Goal: Task Accomplishment & Management: Use online tool/utility

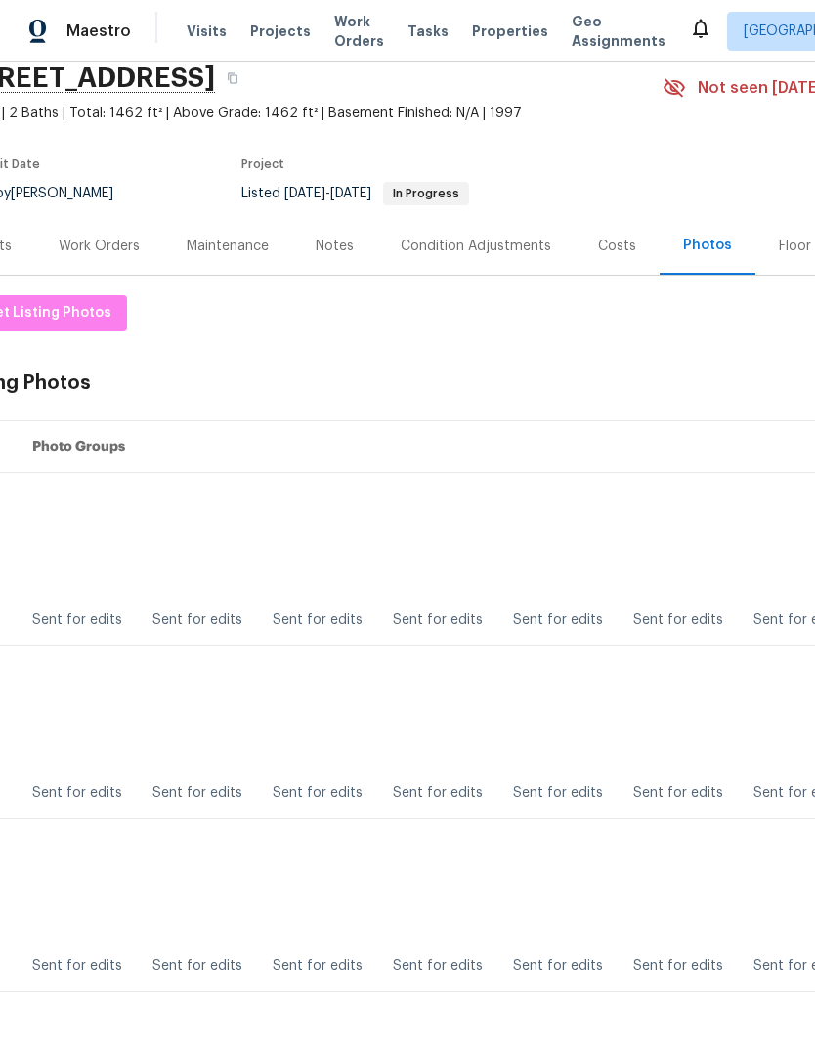
scroll to position [-51, 25]
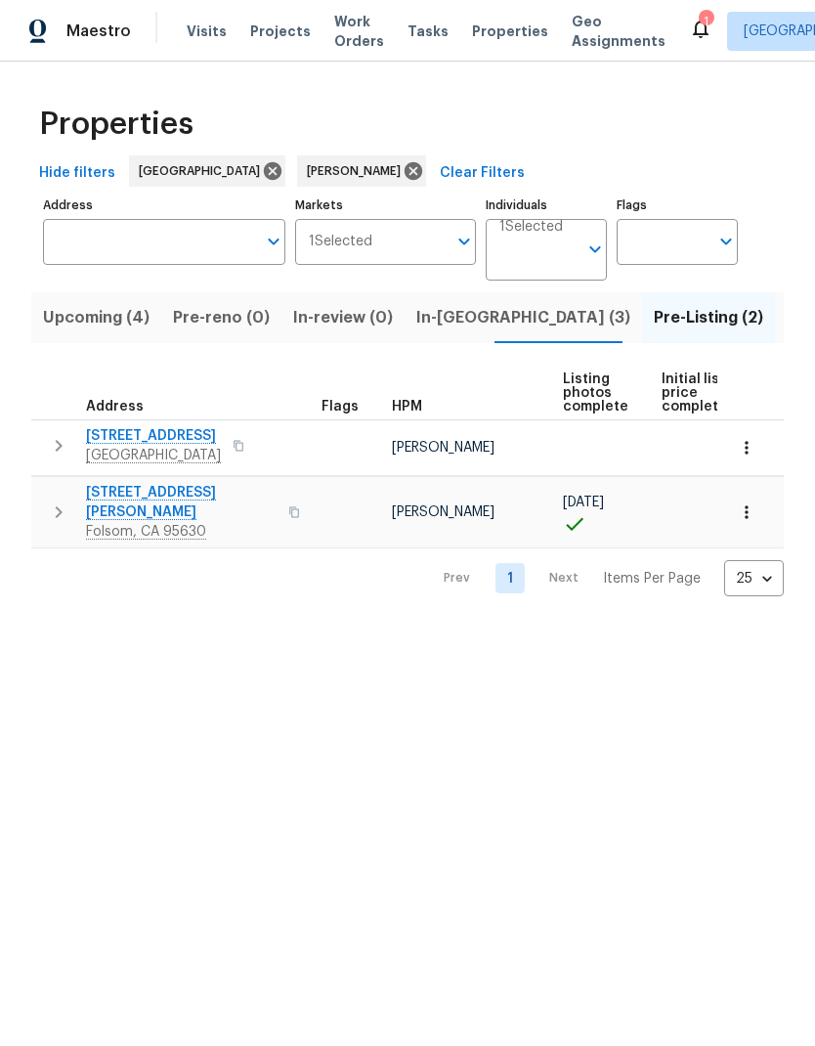
click at [787, 322] on span "Listed (6)" at bounding box center [824, 317] width 74 height 27
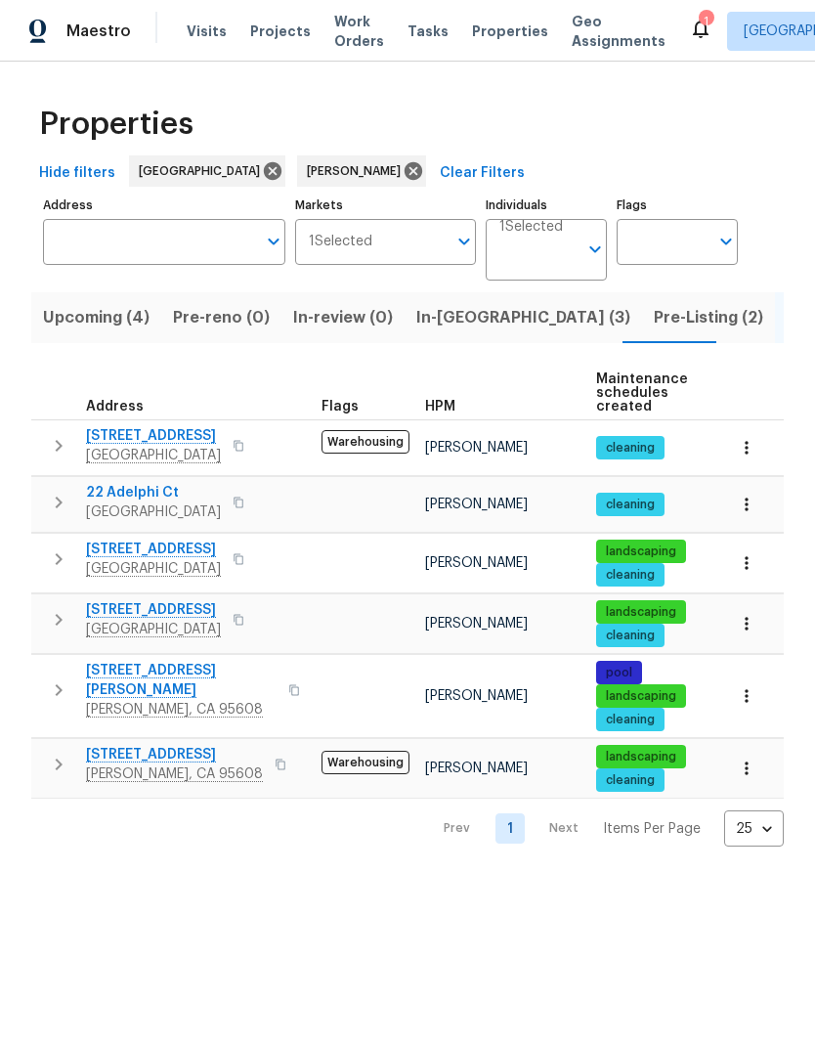
click at [244, 500] on icon "button" at bounding box center [239, 502] width 12 height 12
click at [243, 503] on icon "button" at bounding box center [239, 502] width 10 height 11
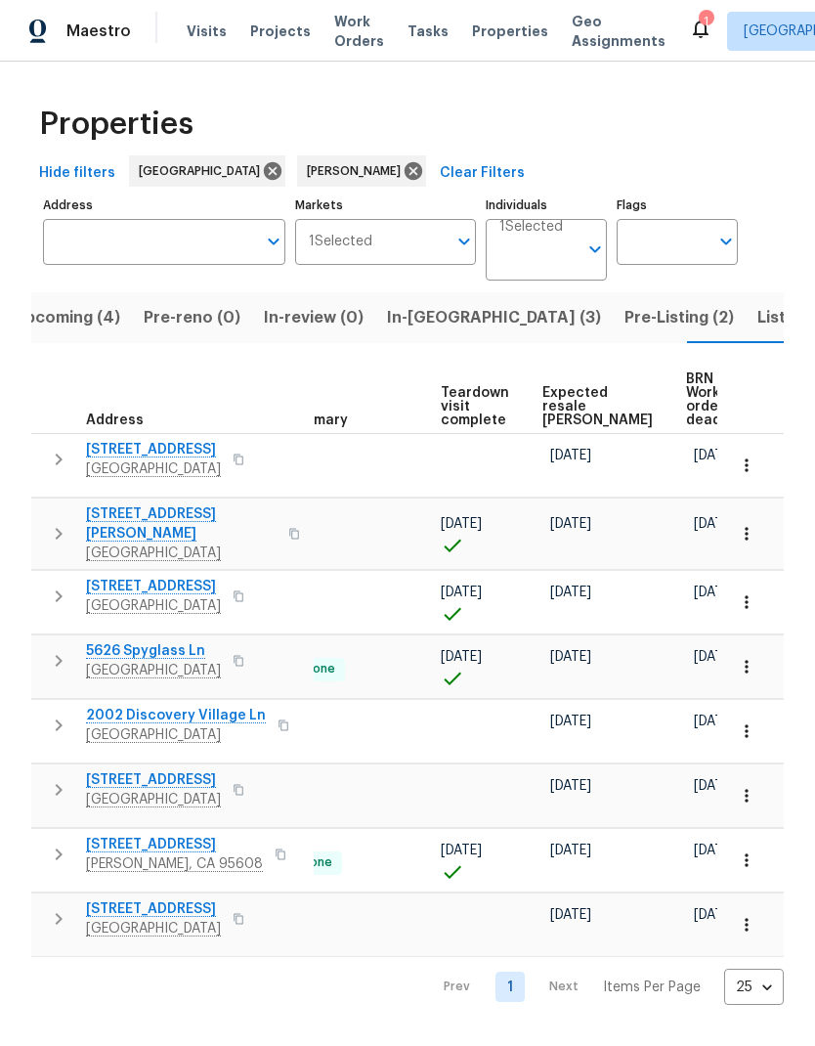
scroll to position [0, 422]
click at [574, 407] on span "Expected resale [PERSON_NAME]" at bounding box center [598, 406] width 110 height 41
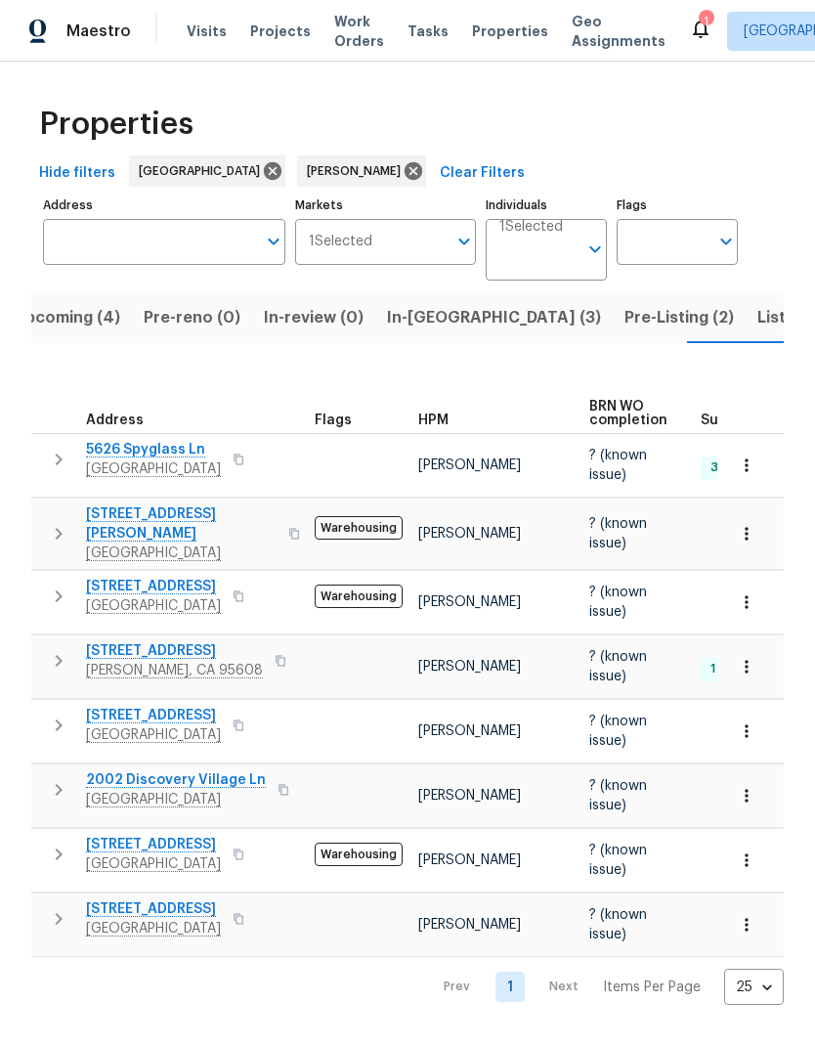
scroll to position [0, 3]
click at [250, 912] on button "button" at bounding box center [238, 918] width 23 height 27
click at [250, 914] on button "button" at bounding box center [238, 918] width 23 height 27
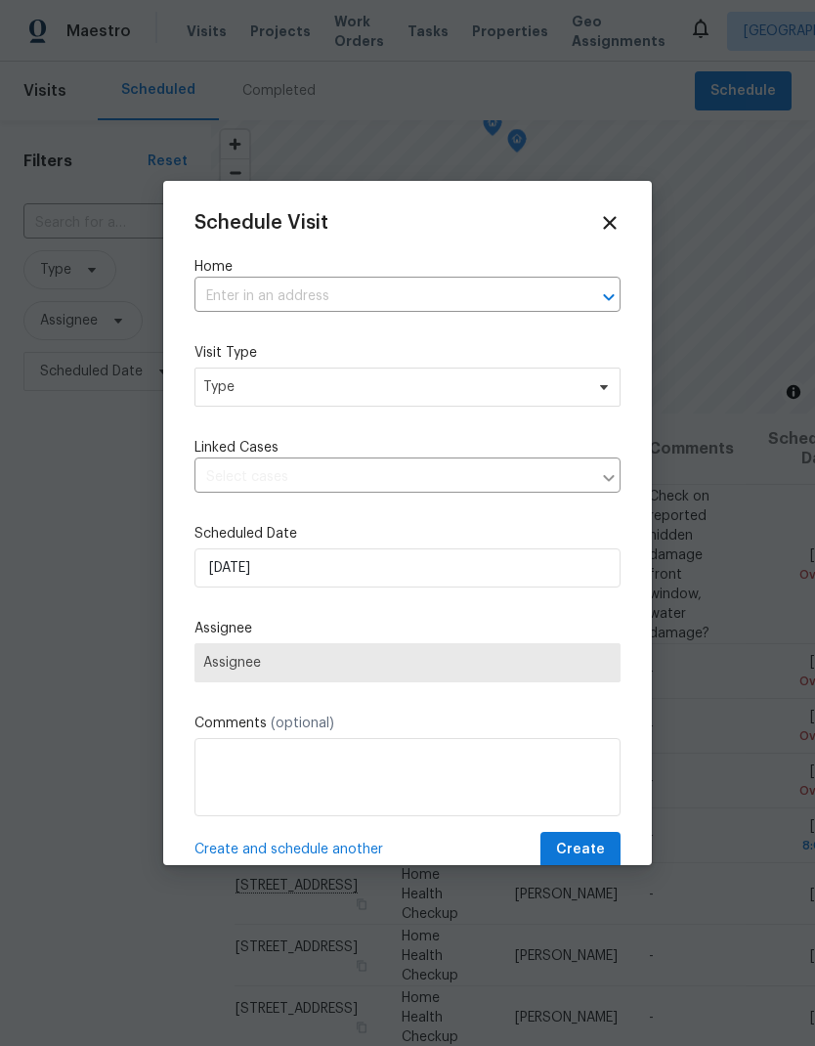
click at [324, 278] on div "Home ​" at bounding box center [407, 284] width 426 height 55
click at [310, 296] on input "text" at bounding box center [379, 296] width 371 height 30
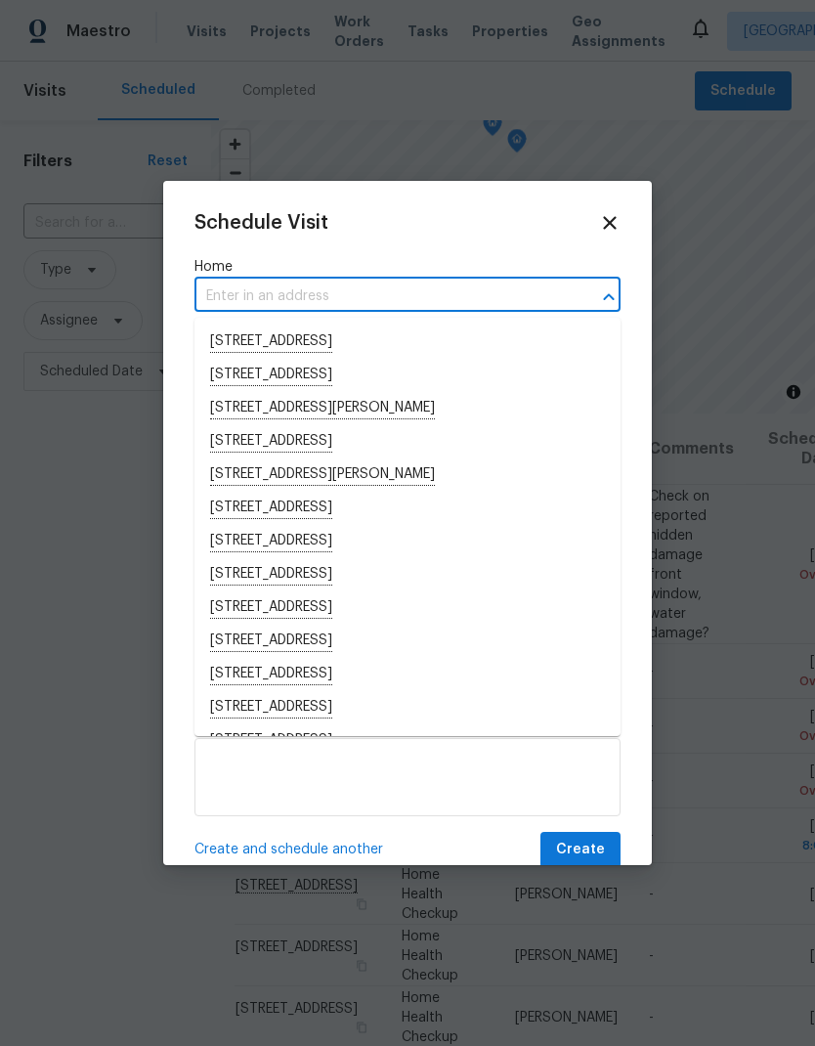
click at [276, 290] on input "text" at bounding box center [379, 296] width 371 height 30
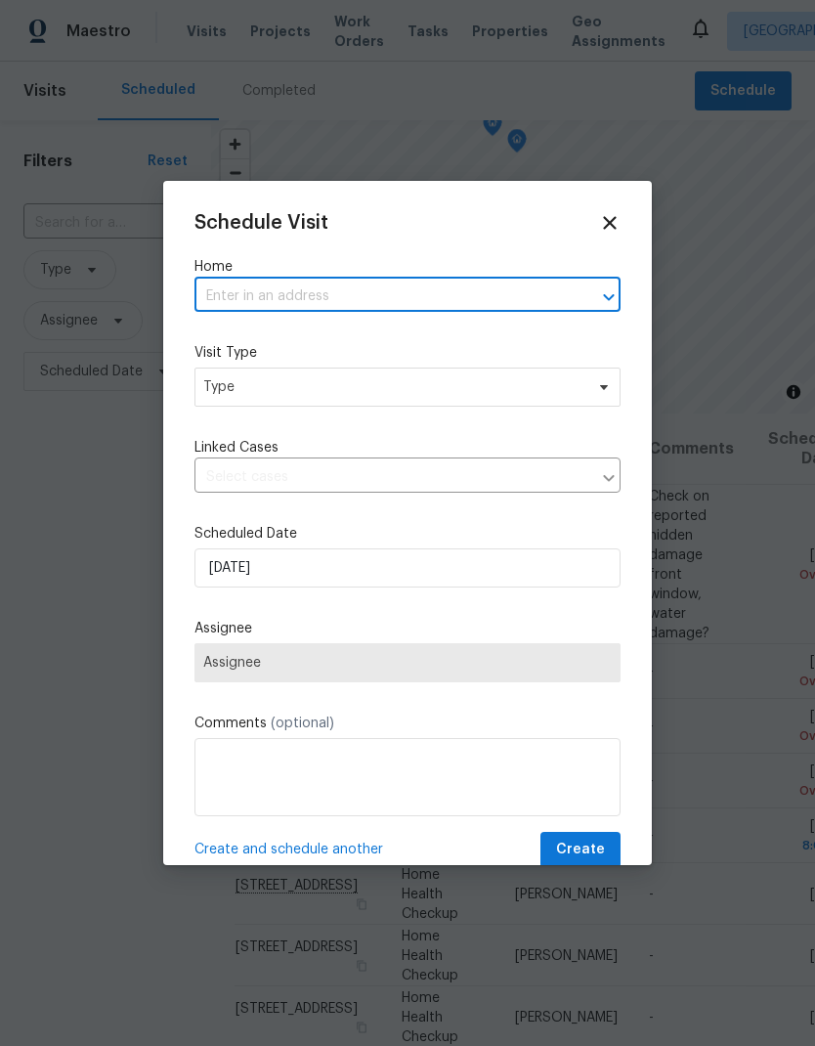
paste input "22 Adelphi Ct Sacramento CA 95825"
type input "22 Adelphi Ct Sacramento CA 95825"
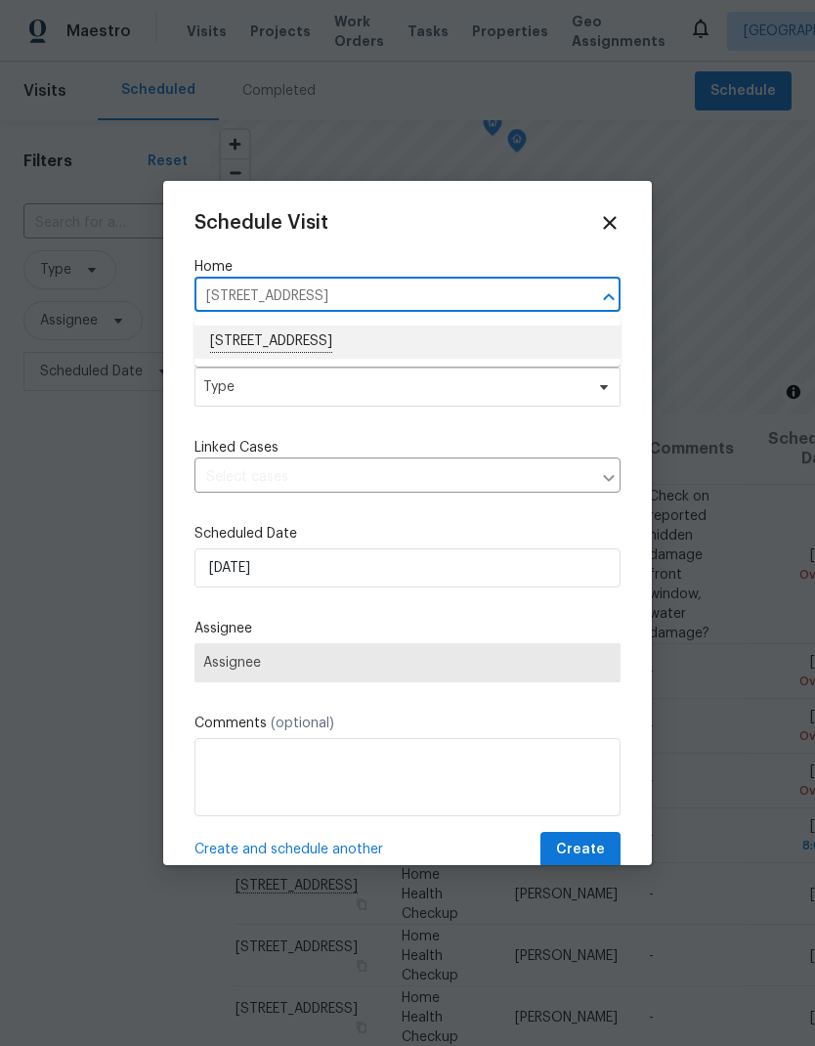
click at [399, 343] on li "22 Adelphi Ct, Sacramento, CA 95825" at bounding box center [407, 341] width 426 height 33
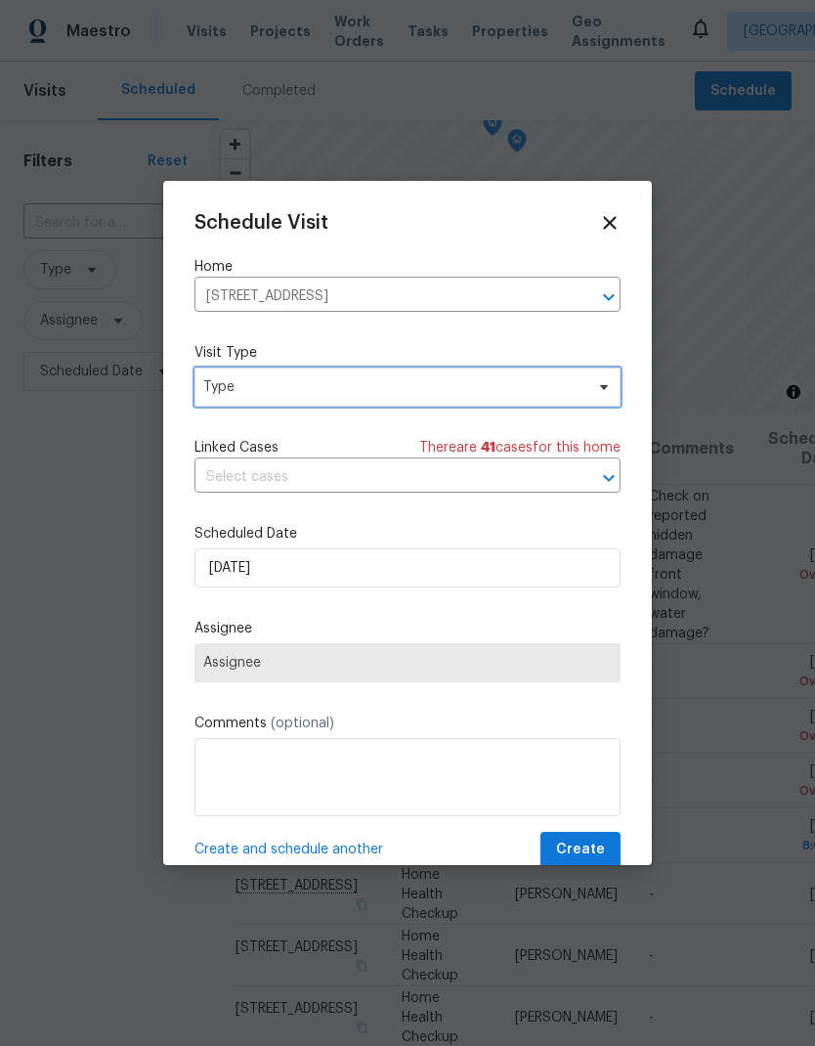
click at [398, 392] on span "Type" at bounding box center [393, 387] width 380 height 20
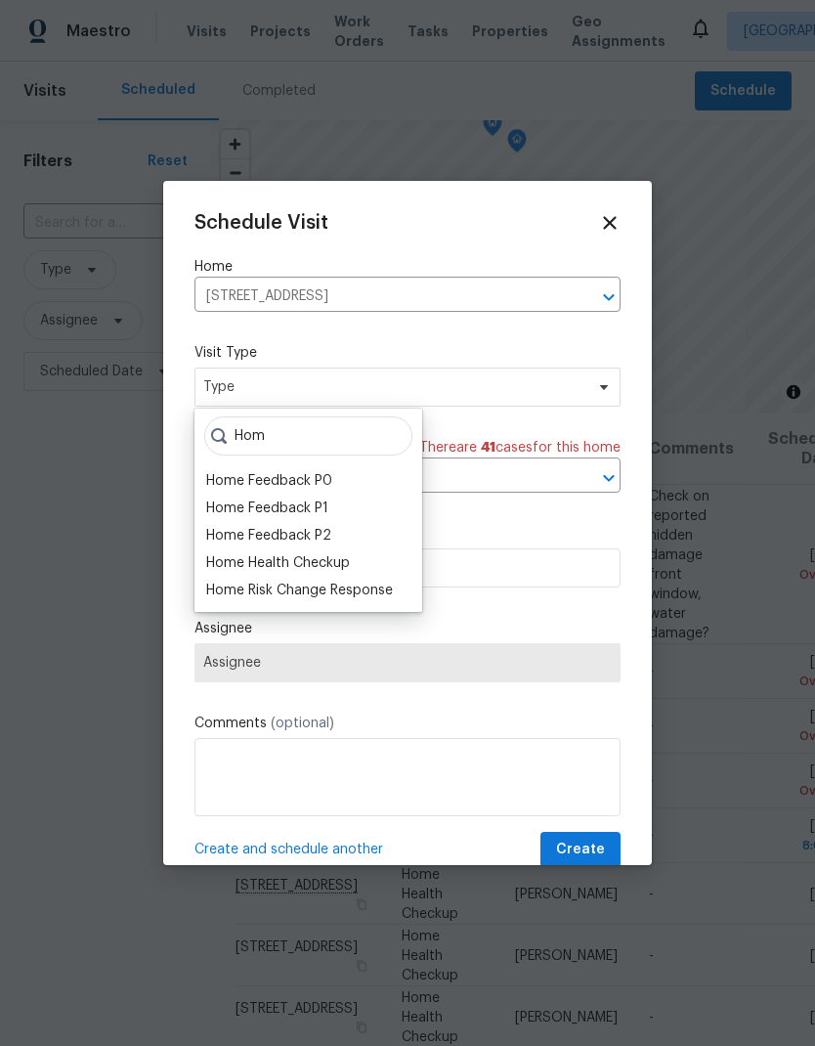
type input "Hom"
click at [345, 558] on div "Home Health Checkup" at bounding box center [278, 563] width 144 height 20
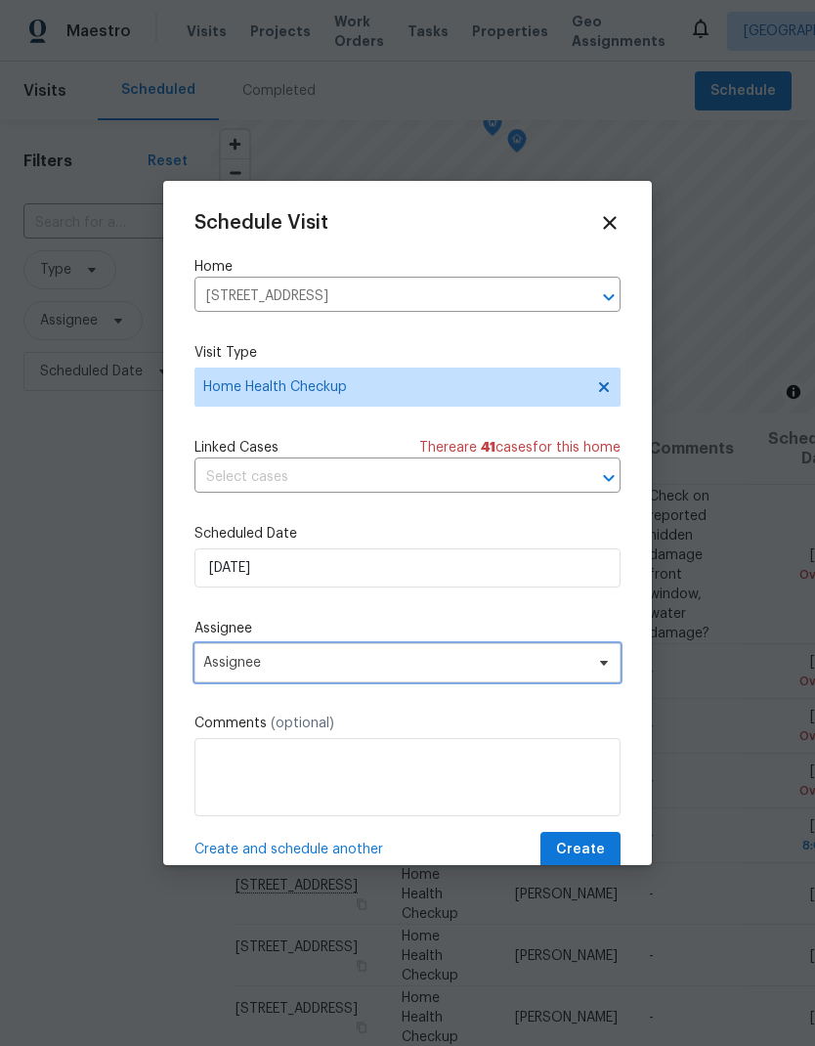
click at [382, 666] on span "Assignee" at bounding box center [394, 663] width 383 height 16
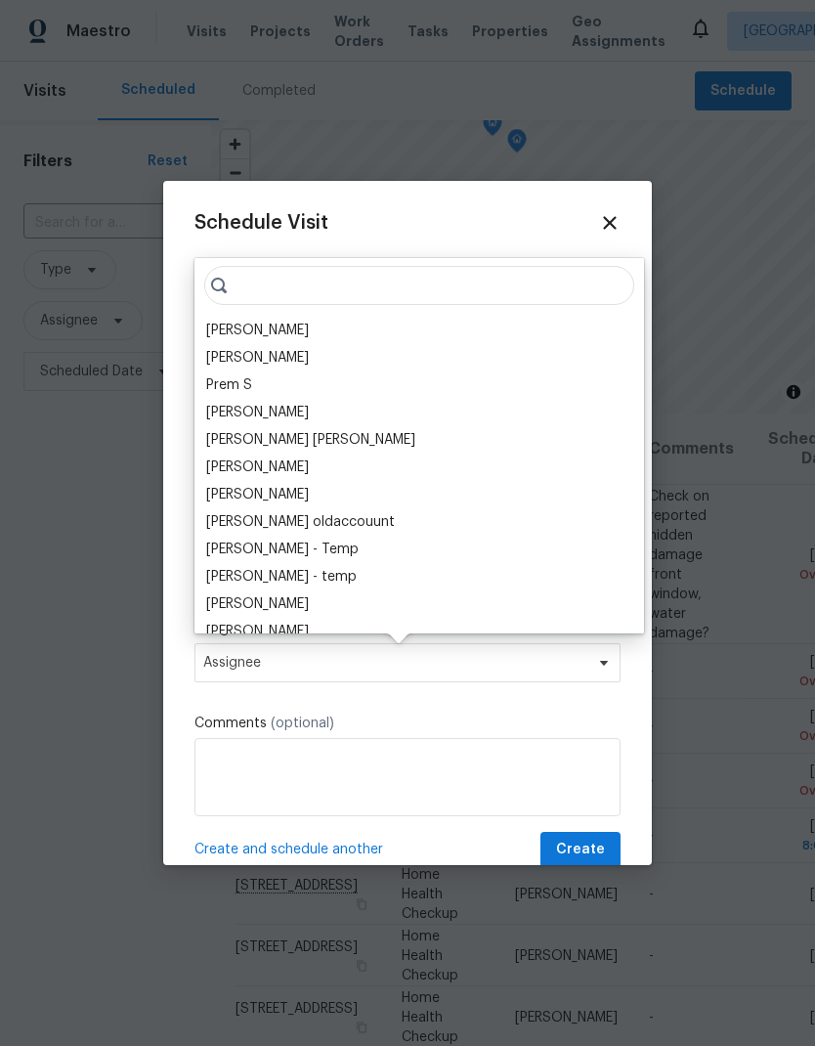
click at [282, 332] on div "[PERSON_NAME]" at bounding box center [257, 331] width 103 height 20
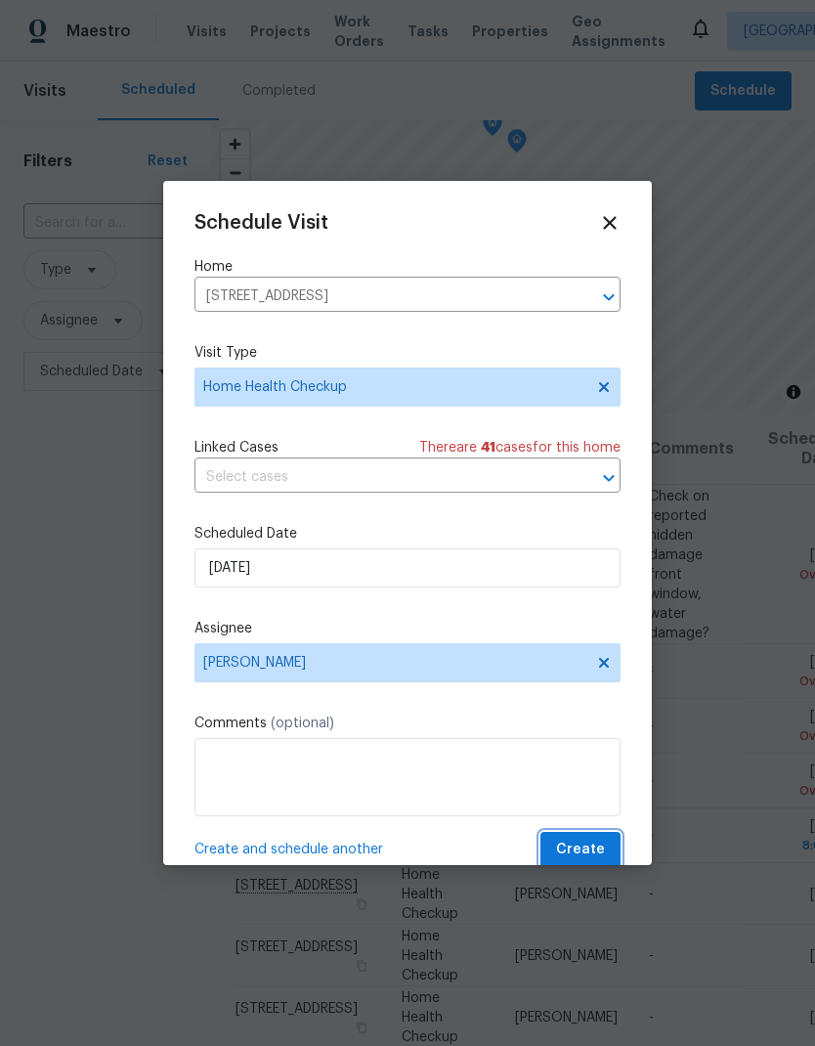
click at [584, 848] on span "Create" at bounding box center [580, 850] width 49 height 24
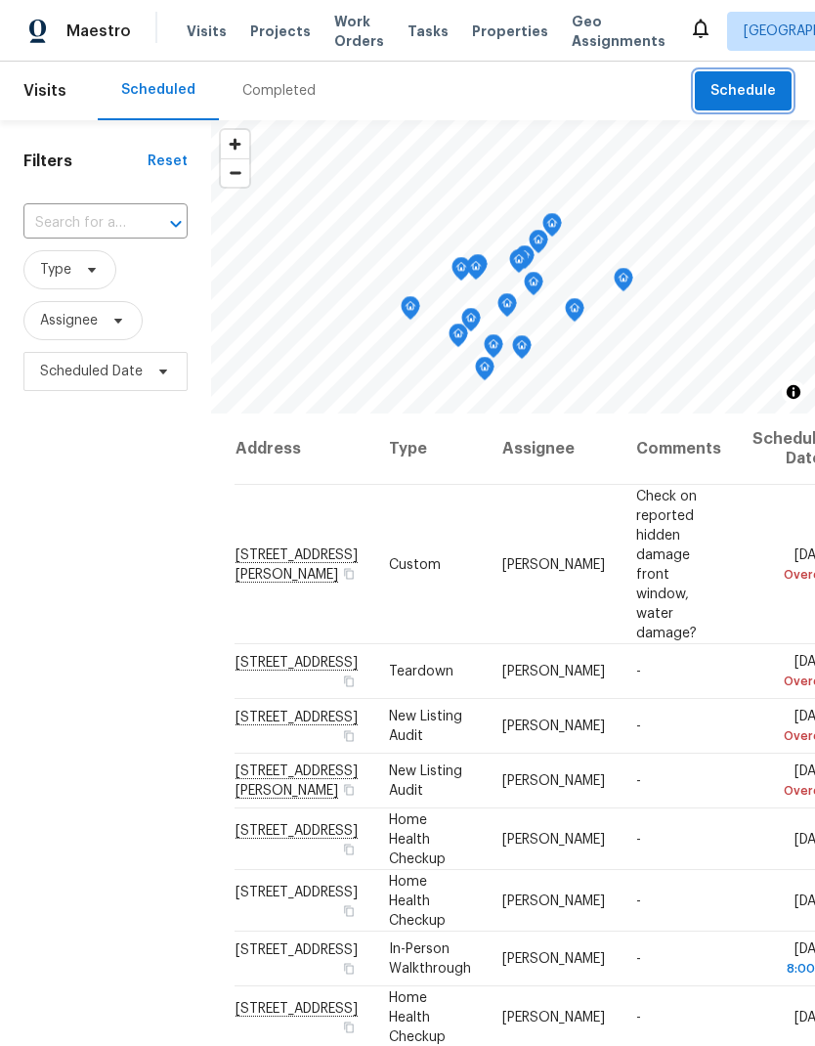
click at [752, 100] on span "Schedule" at bounding box center [742, 91] width 65 height 24
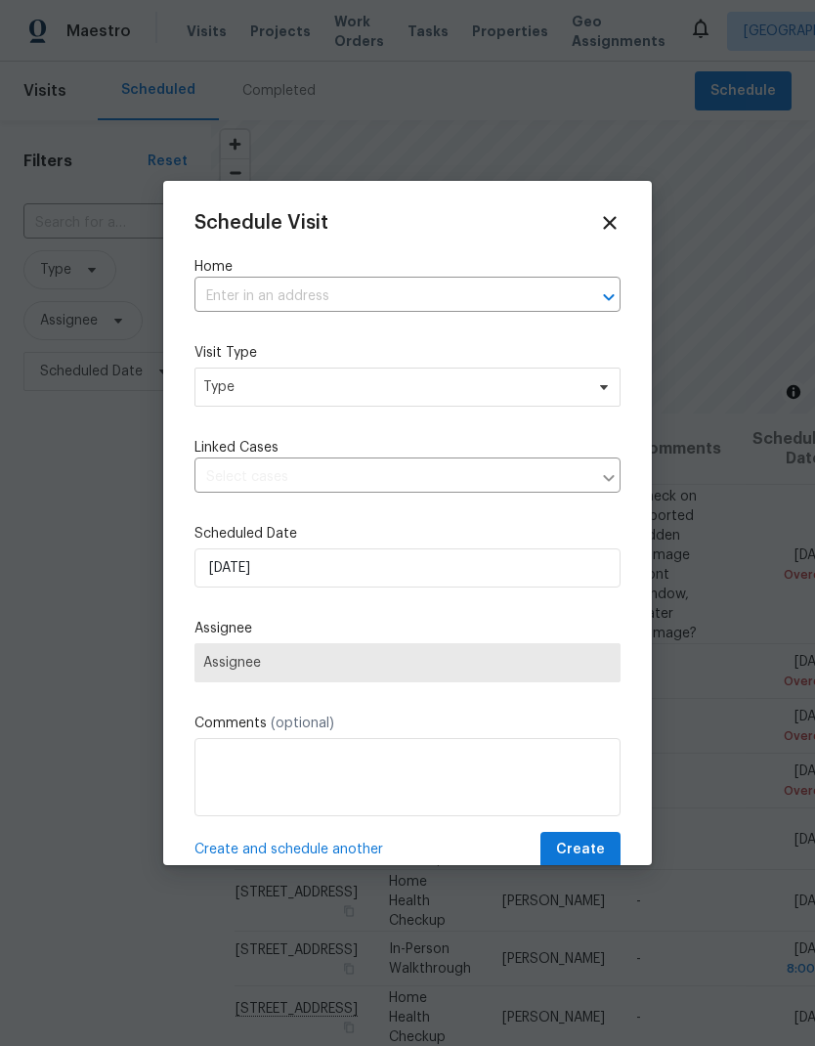
click at [299, 295] on input "text" at bounding box center [379, 296] width 371 height 30
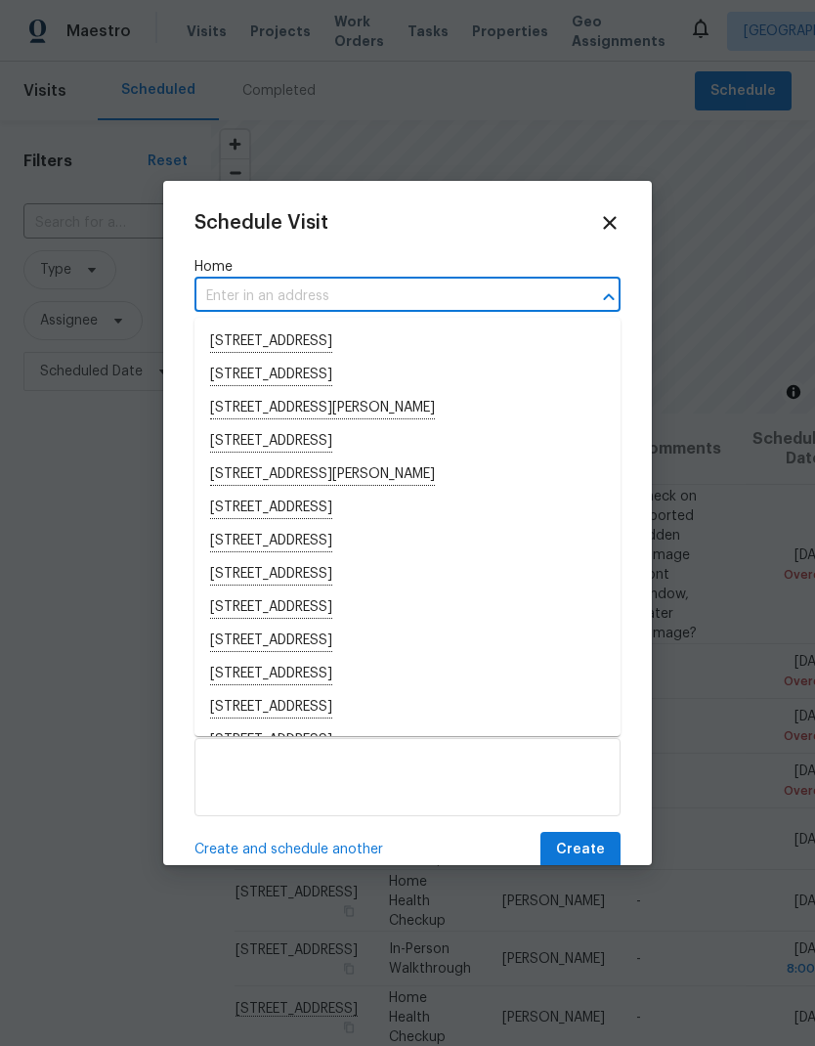
click at [268, 296] on input "text" at bounding box center [379, 296] width 371 height 30
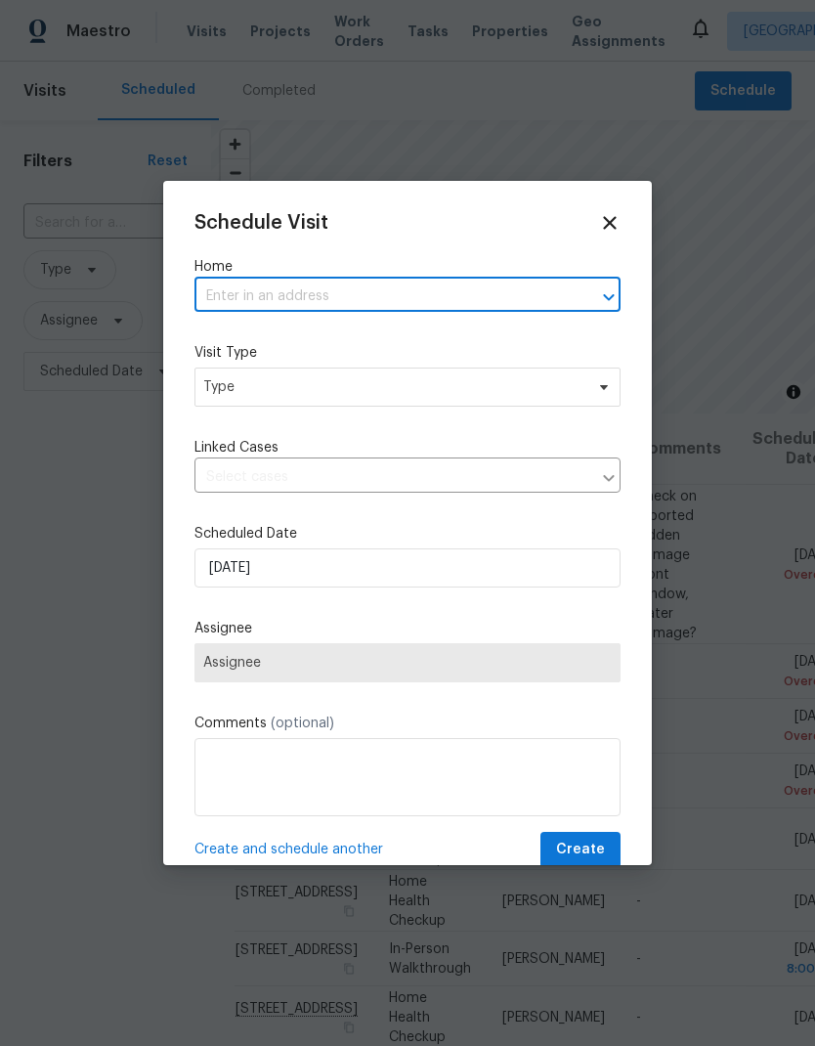
paste input "3667 Archetto Dr El Dorado Hills CA 95762"
type input "3667 Archetto Dr El Dorado Hills CA 95762"
click at [377, 338] on li "3667 Archetto Dr, El Dorado Hills, CA 95762" at bounding box center [407, 341] width 426 height 33
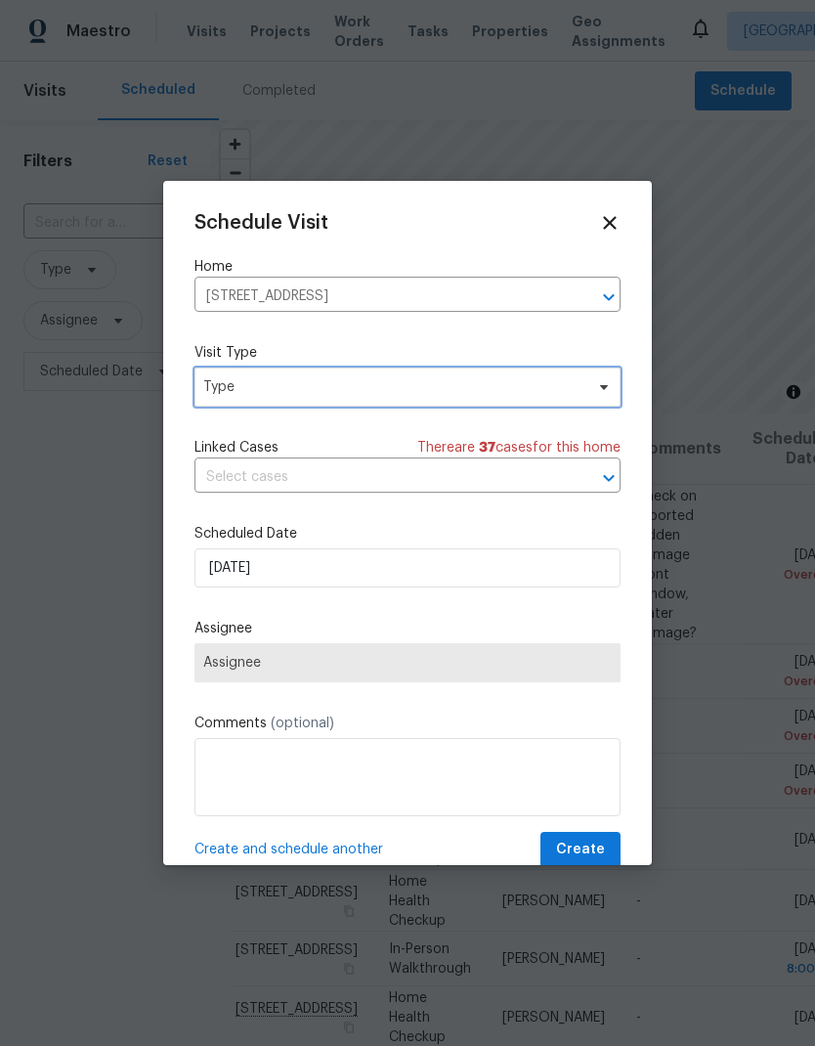
click at [385, 380] on span "Type" at bounding box center [393, 387] width 380 height 20
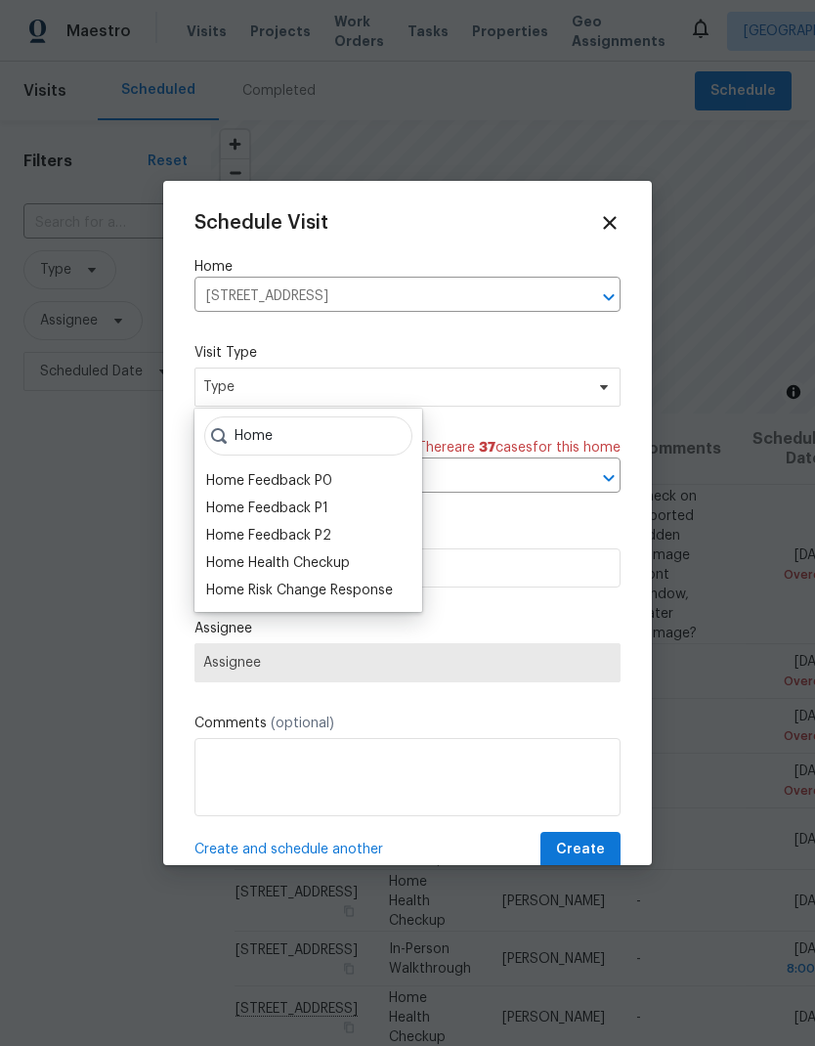
type input "Home"
click at [336, 559] on div "Home Health Checkup" at bounding box center [278, 563] width 144 height 20
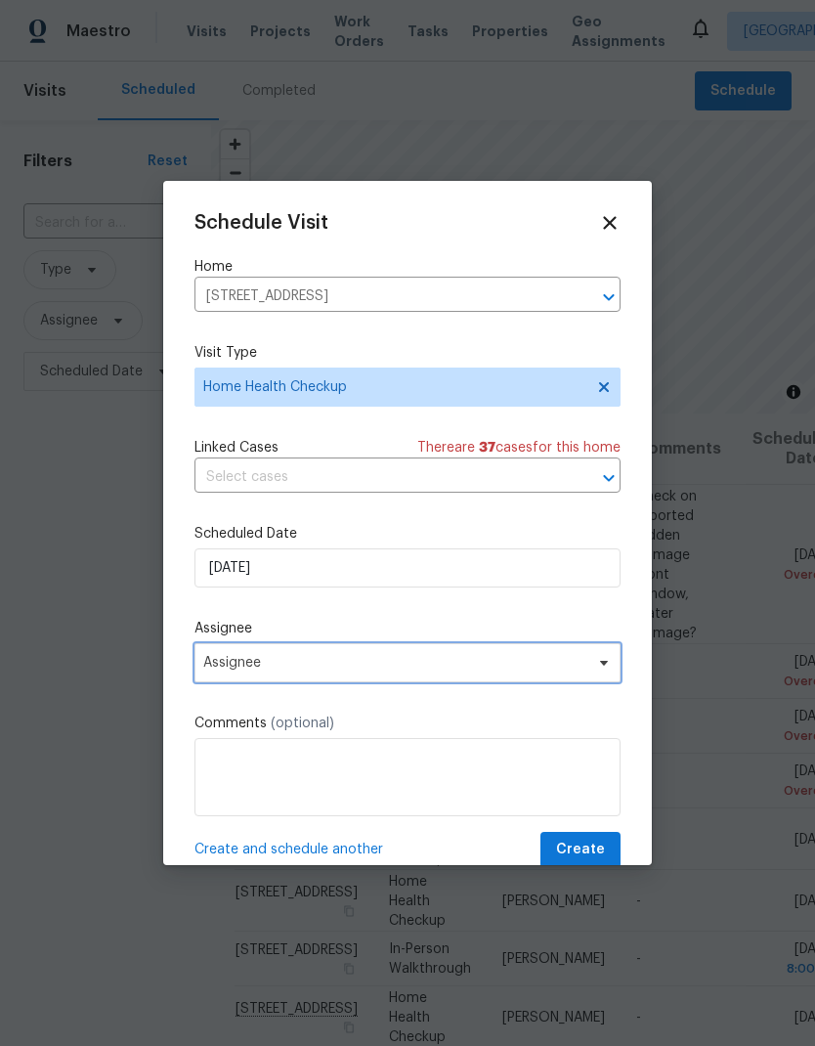
click at [428, 660] on span "Assignee" at bounding box center [394, 663] width 383 height 16
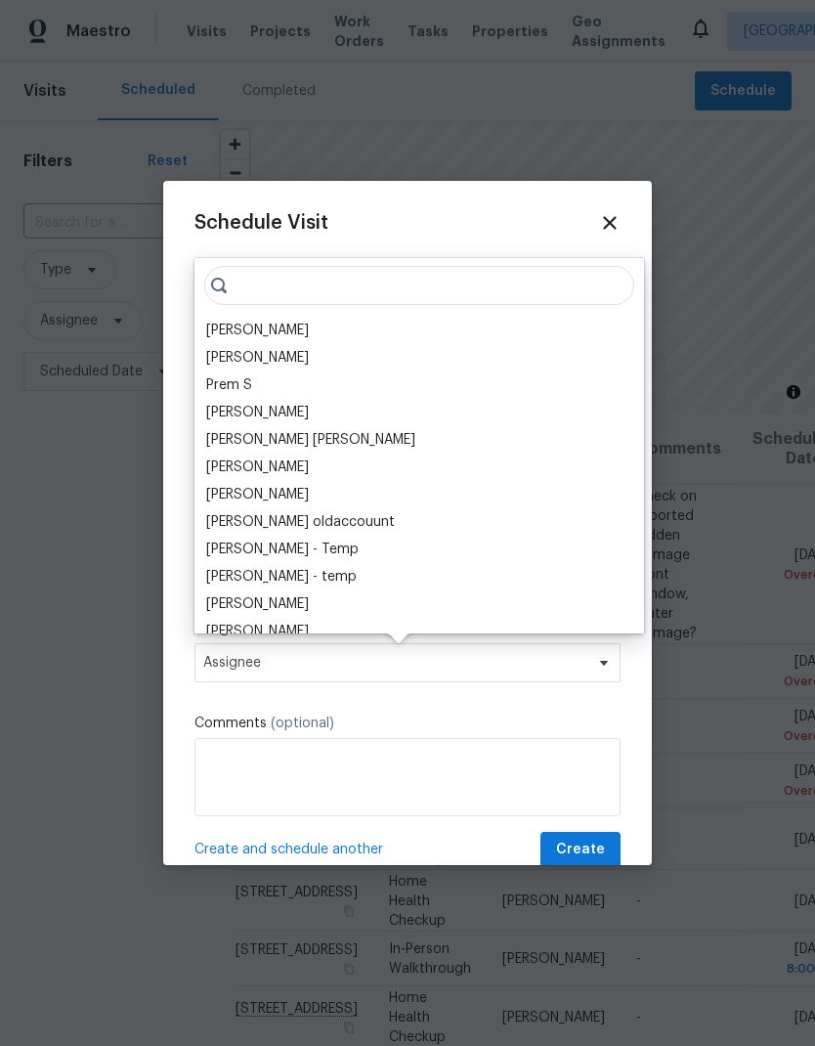
click at [278, 323] on div "[PERSON_NAME]" at bounding box center [257, 331] width 103 height 20
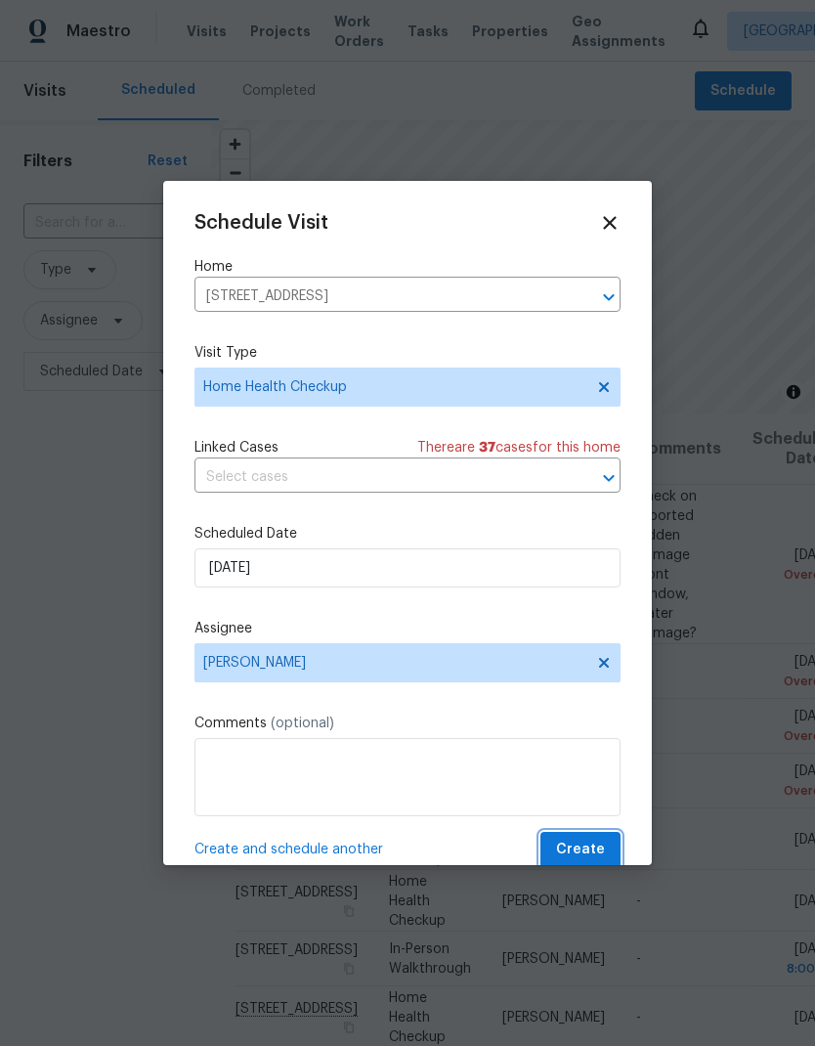
click at [592, 844] on span "Create" at bounding box center [580, 850] width 49 height 24
